Goal: Navigation & Orientation: Find specific page/section

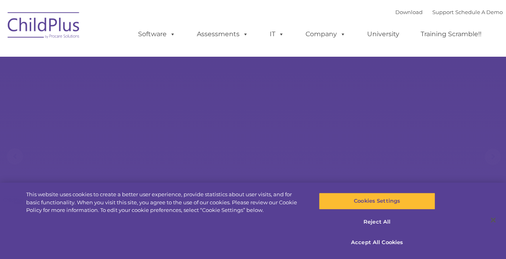
select select "MEDIUM"
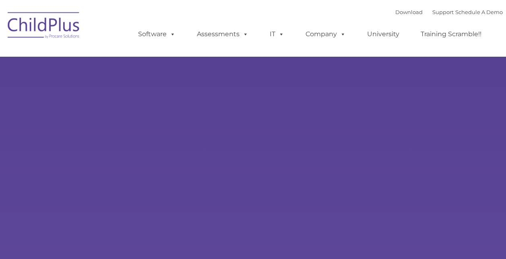
type input ""
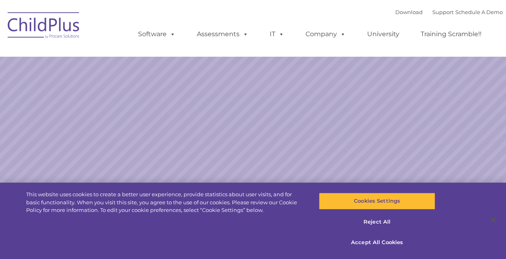
select select "MEDIUM"
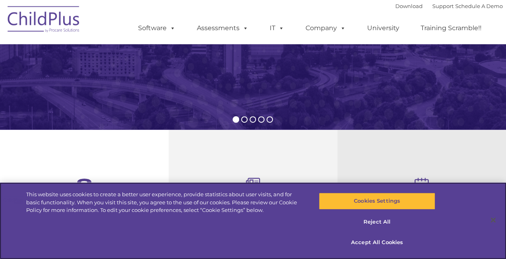
scroll to position [188, 0]
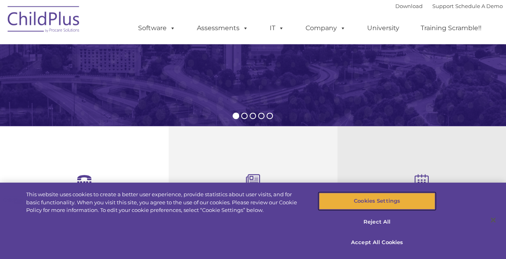
click at [391, 207] on button "Cookies Settings" at bounding box center [377, 201] width 116 height 17
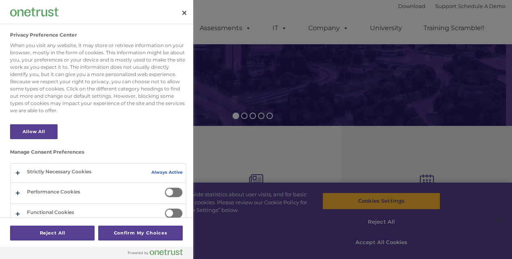
click at [382, 155] on div at bounding box center [256, 129] width 512 height 259
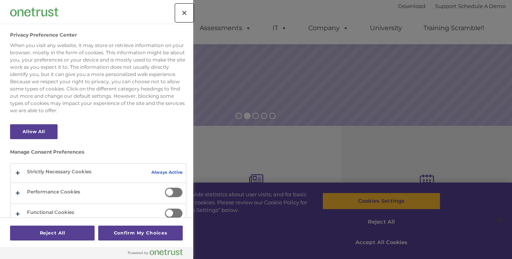
click at [185, 7] on button "Close" at bounding box center [184, 13] width 18 height 18
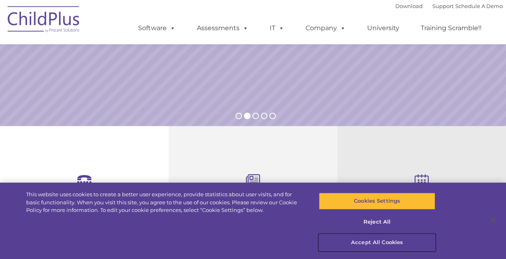
click at [377, 239] on button "Accept All Cookies" at bounding box center [377, 242] width 116 height 17
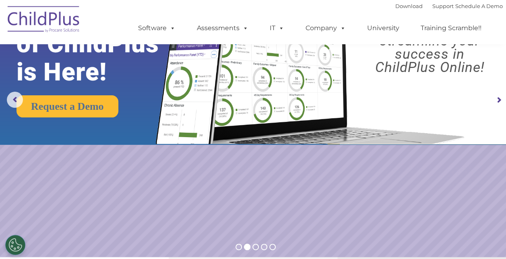
scroll to position [0, 0]
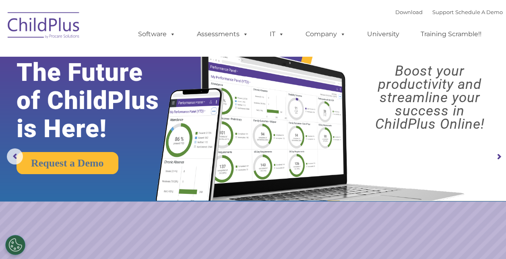
click at [68, 22] on img at bounding box center [44, 26] width 80 height 40
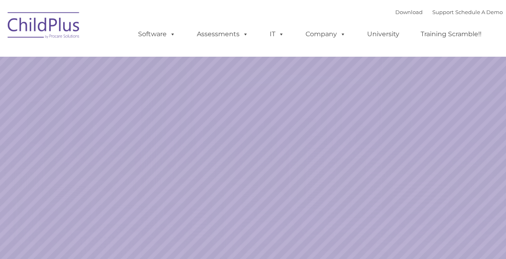
select select "MEDIUM"
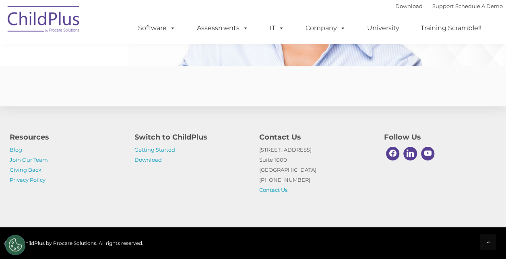
scroll to position [2018, 0]
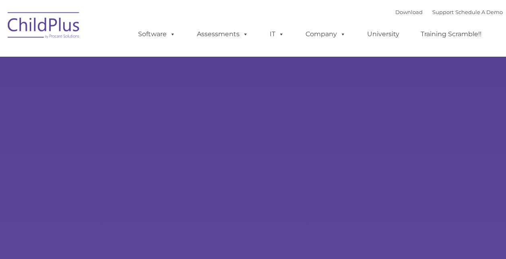
type input ""
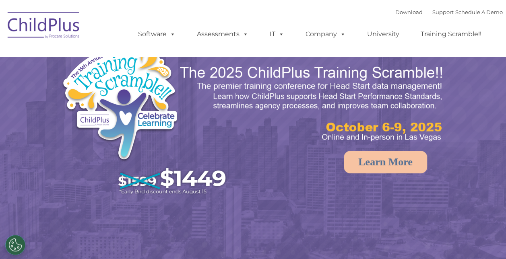
select select "MEDIUM"
